Goal: Obtain resource: Download file/media

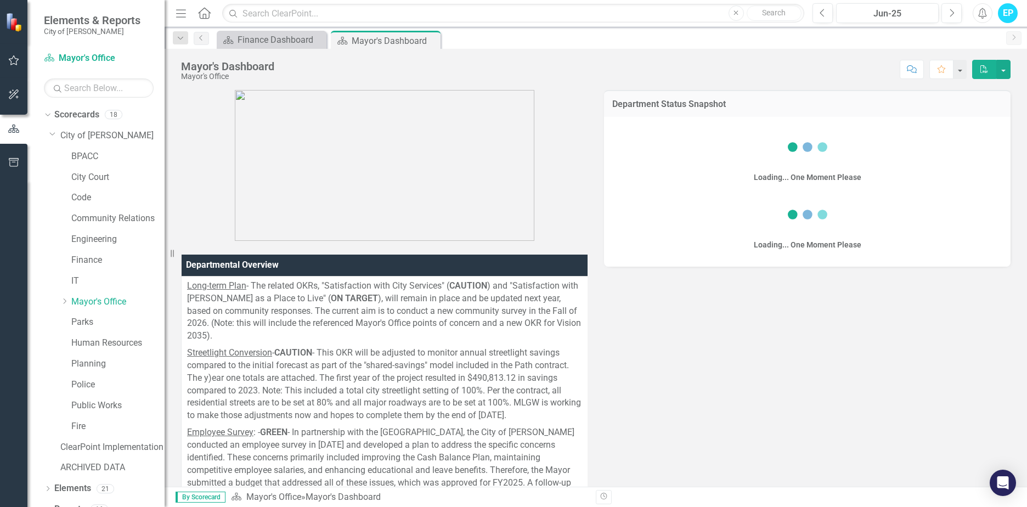
scroll to position [1405, 0]
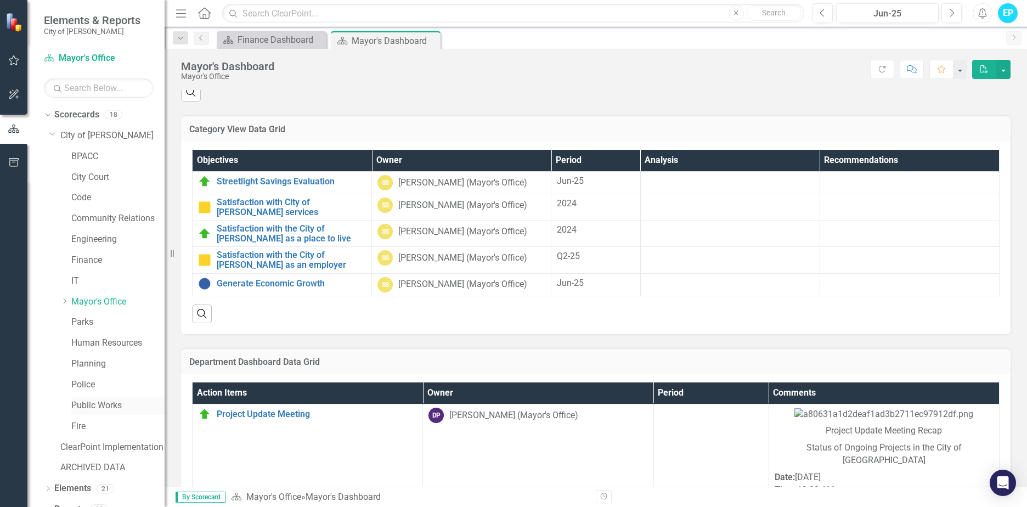
click at [92, 409] on link "Public Works" at bounding box center [117, 405] width 93 height 13
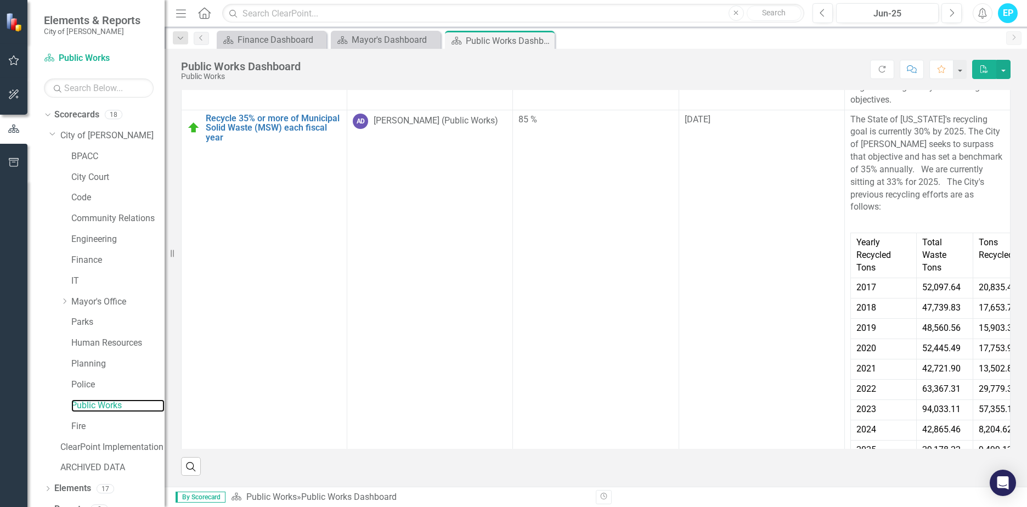
scroll to position [93, 0]
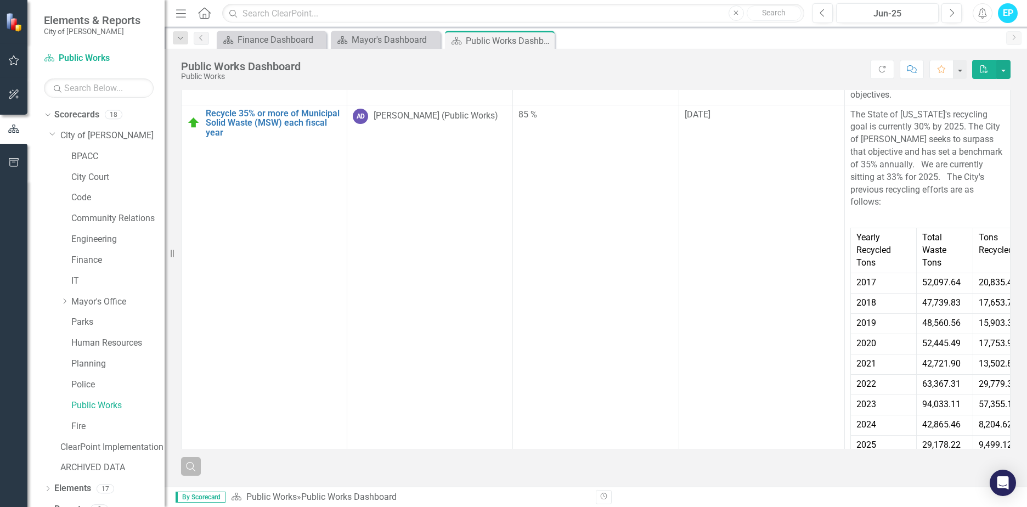
click at [192, 462] on icon "Search" at bounding box center [191, 466] width 12 height 10
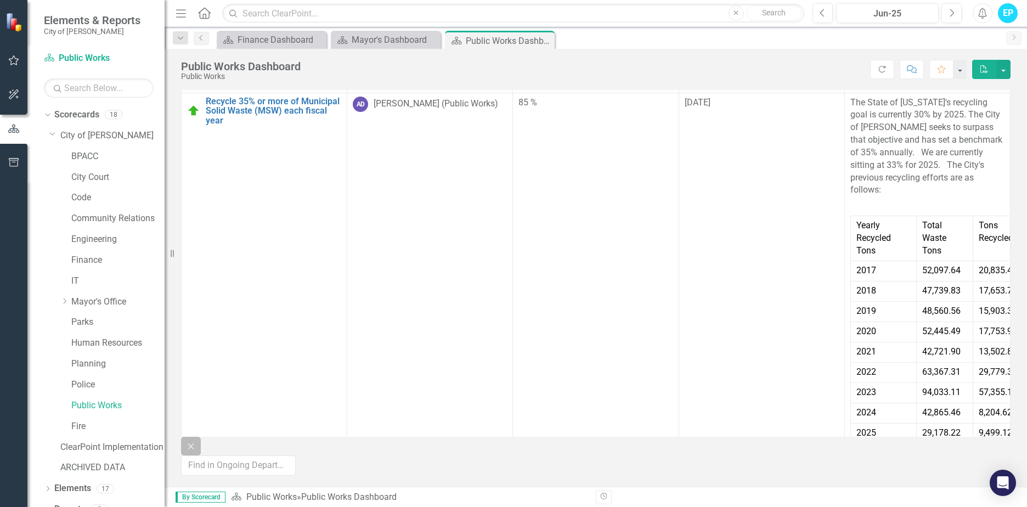
click at [187, 451] on icon "Close" at bounding box center [191, 446] width 12 height 10
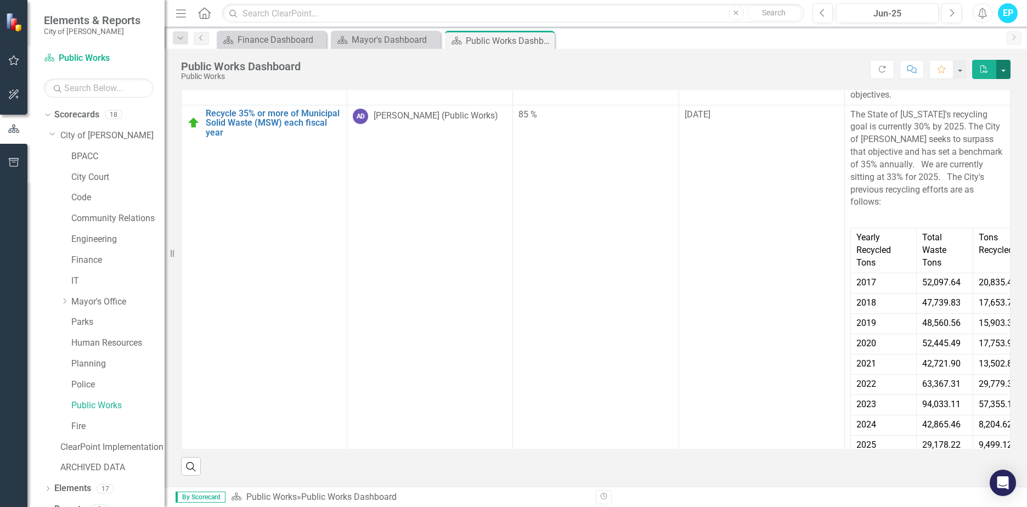
click at [1007, 69] on button "button" at bounding box center [1003, 69] width 14 height 19
click at [966, 91] on link "PDF Export to PDF" at bounding box center [966, 90] width 87 height 20
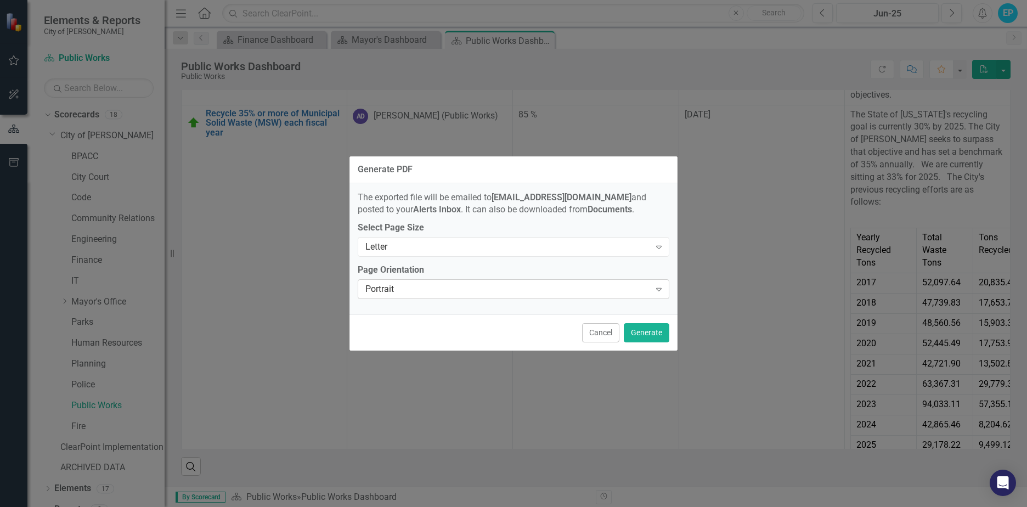
click at [661, 285] on icon "Expand" at bounding box center [658, 289] width 11 height 9
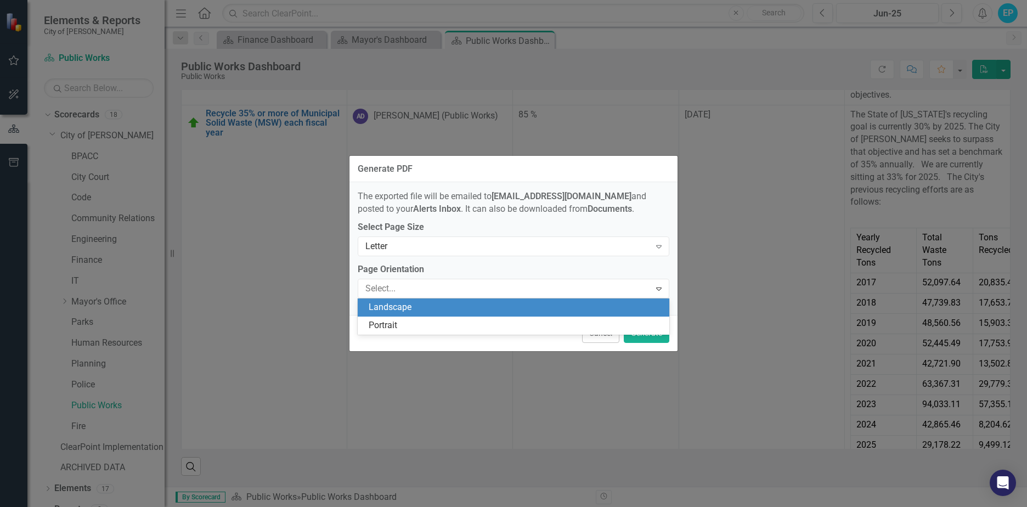
click at [466, 308] on div "Landscape" at bounding box center [516, 307] width 294 height 13
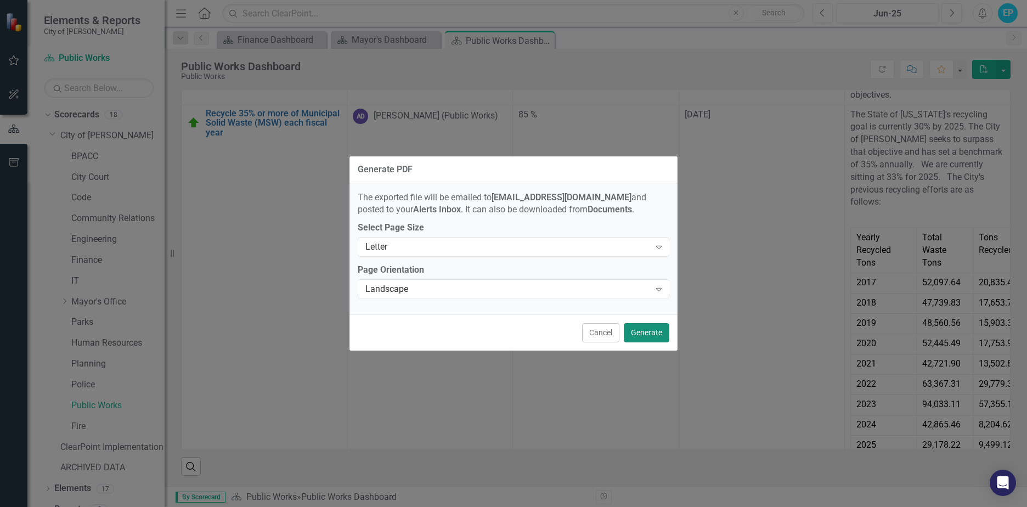
click at [639, 333] on button "Generate" at bounding box center [647, 332] width 46 height 19
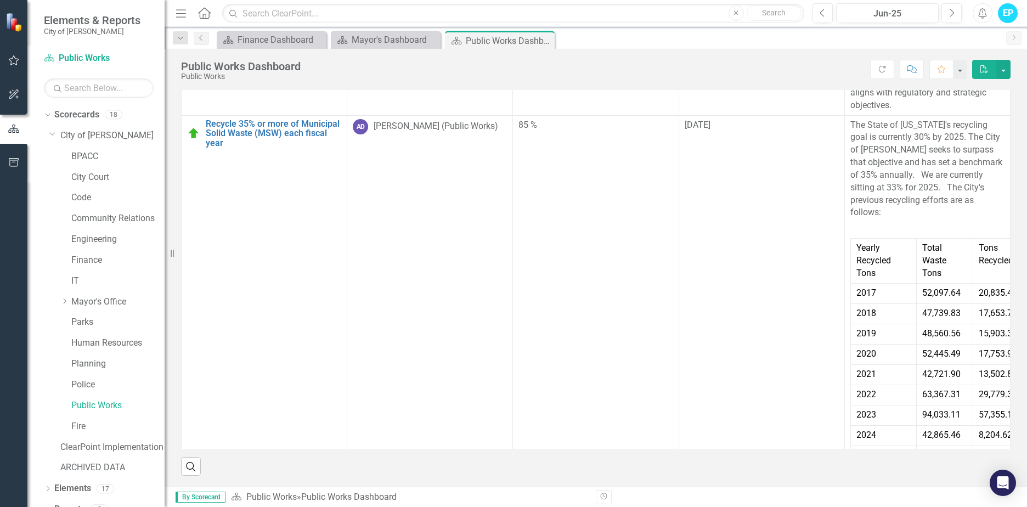
scroll to position [101, 8]
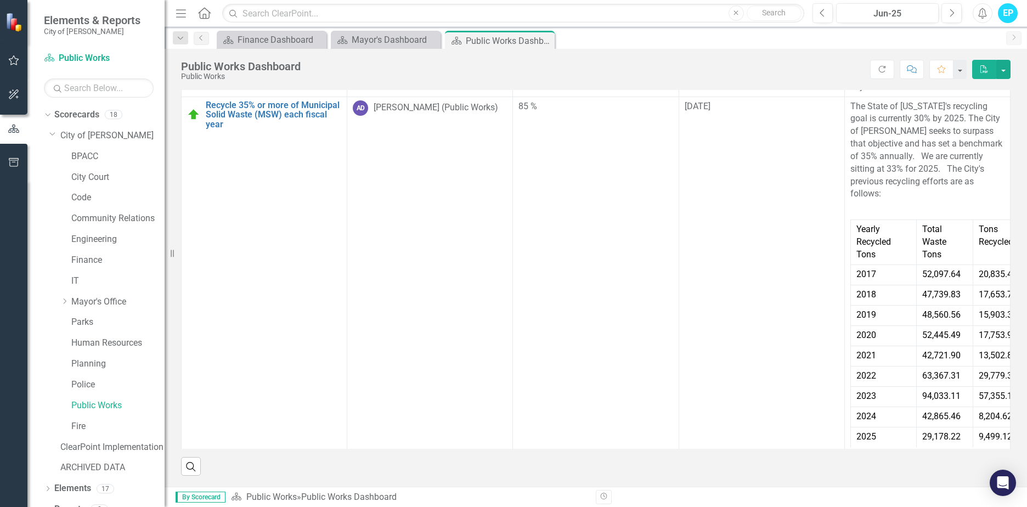
drag, startPoint x: 838, startPoint y: 213, endPoint x: 903, endPoint y: 241, distance: 69.8
click at [903, 241] on tr "Yearly Recycled Tons Total Waste Tons Tons Recycled Total Recyl." at bounding box center [958, 242] width 217 height 45
